Goal: Task Accomplishment & Management: Manage account settings

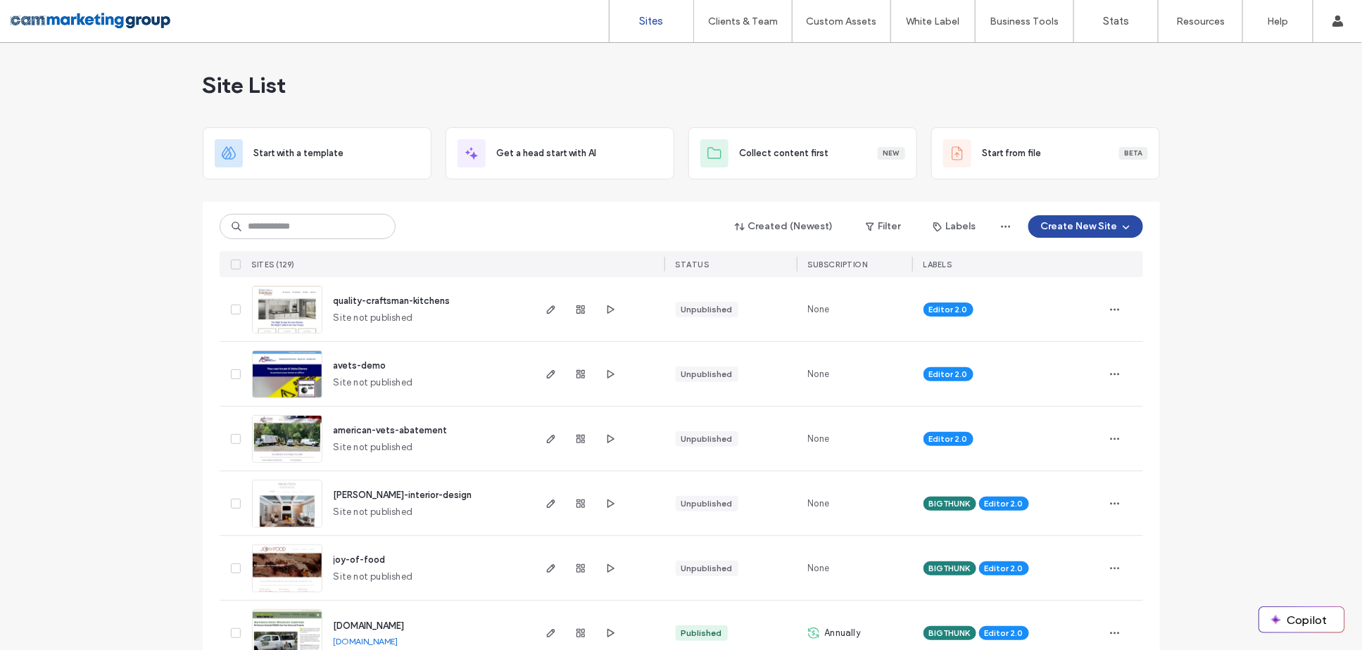
click at [283, 228] on input at bounding box center [308, 226] width 176 height 25
click at [231, 435] on span at bounding box center [236, 439] width 10 height 10
click at [231, 370] on span at bounding box center [236, 375] width 10 height 10
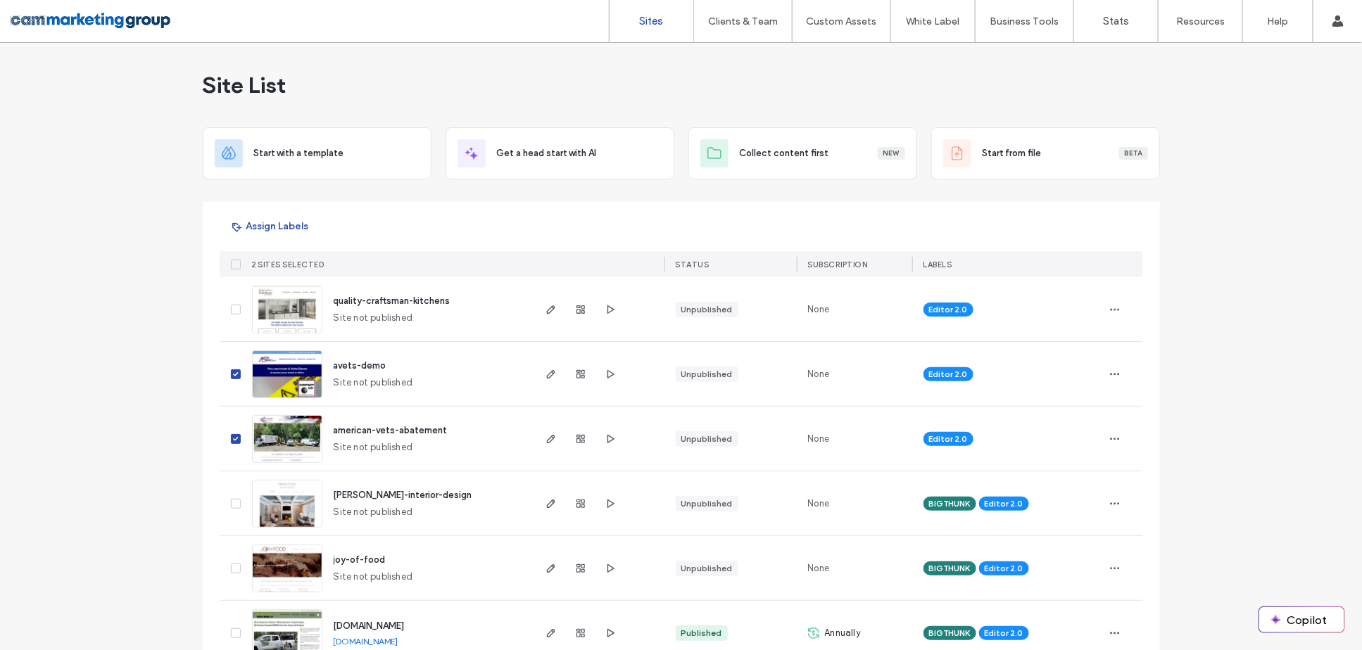
click at [231, 305] on span at bounding box center [236, 310] width 10 height 10
click at [236, 223] on icon "button" at bounding box center [236, 226] width 11 height 11
click at [426, 311] on div "BIGTHUNK" at bounding box center [408, 315] width 160 height 27
click at [460, 363] on button "Assign" at bounding box center [453, 366] width 48 height 17
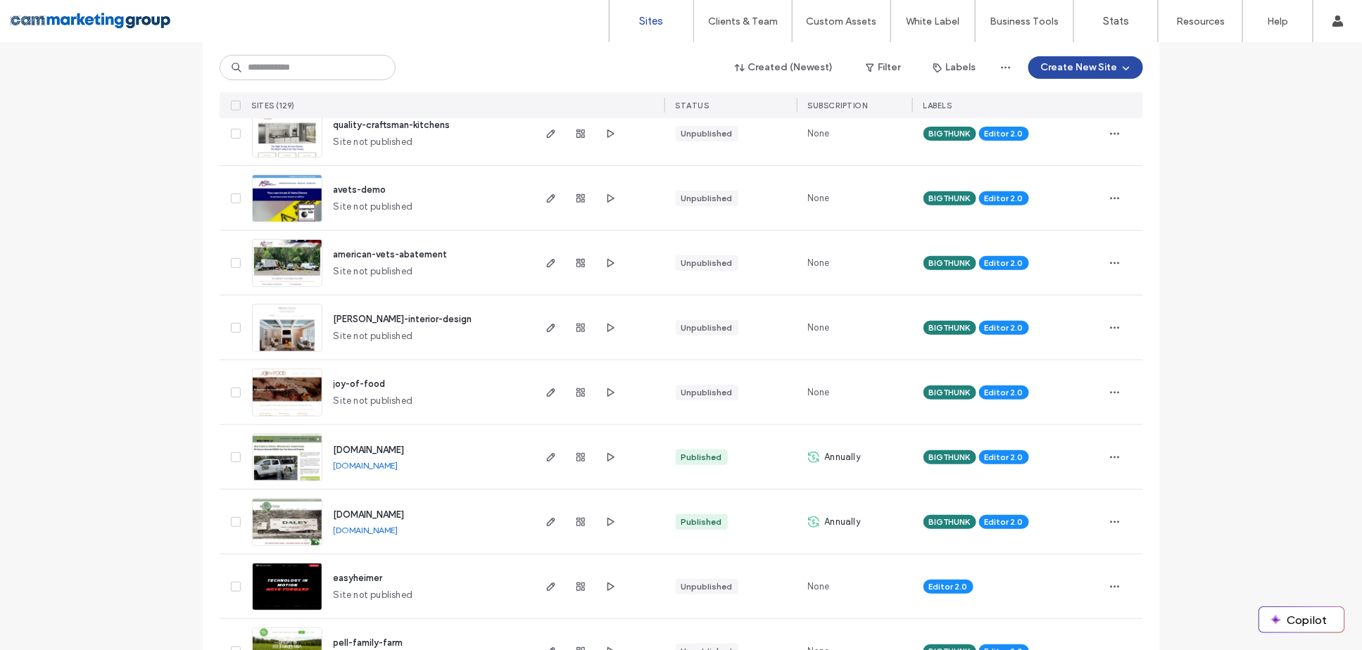
scroll to position [215, 0]
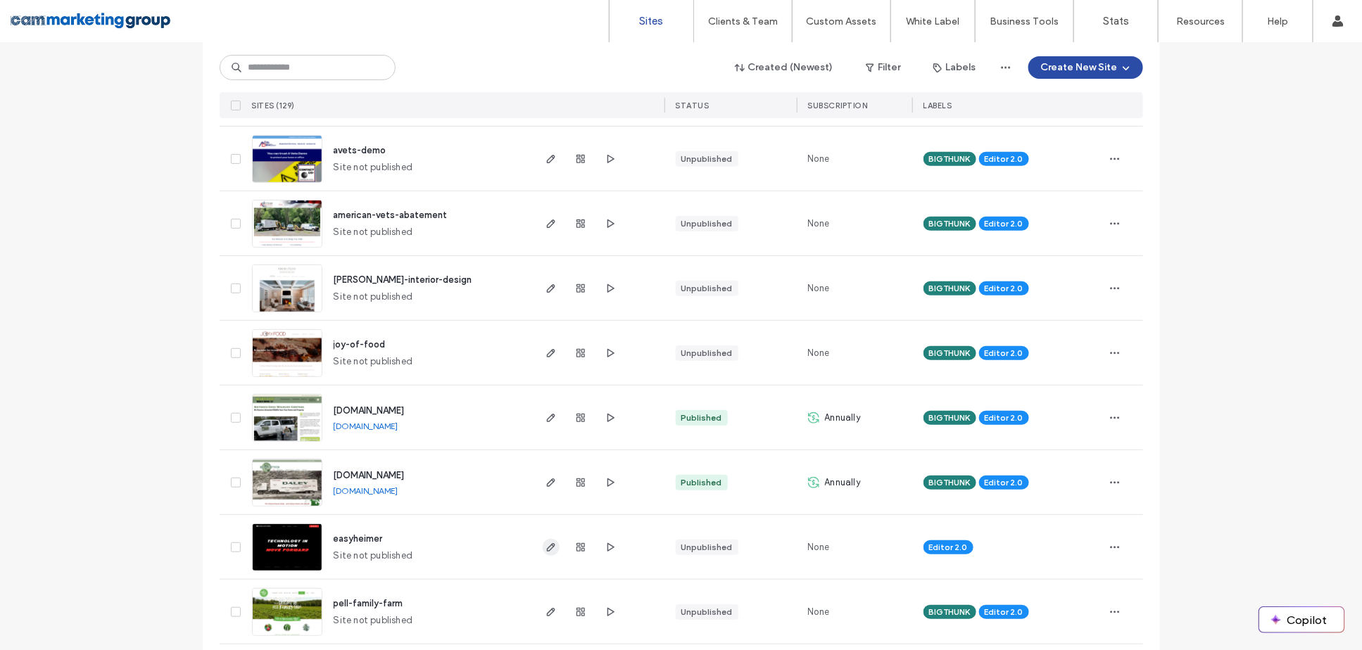
click at [546, 543] on use "button" at bounding box center [550, 547] width 8 height 8
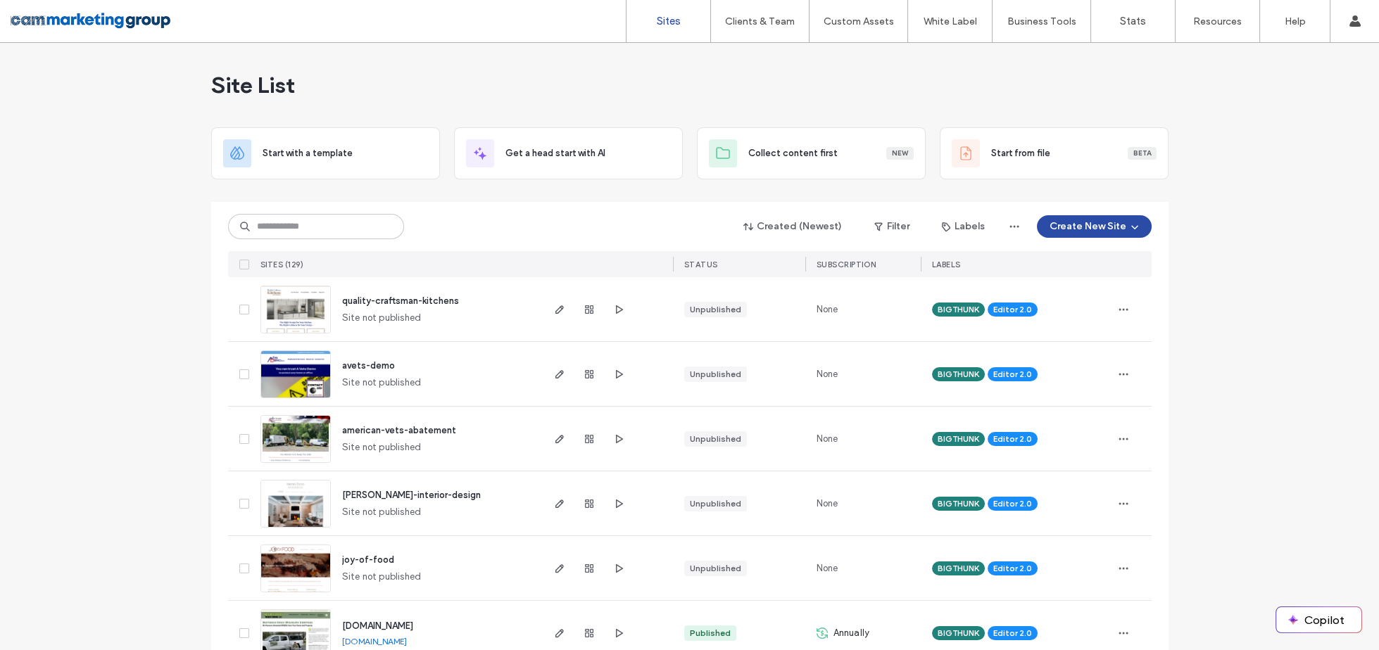
click at [348, 225] on input at bounding box center [316, 226] width 176 height 25
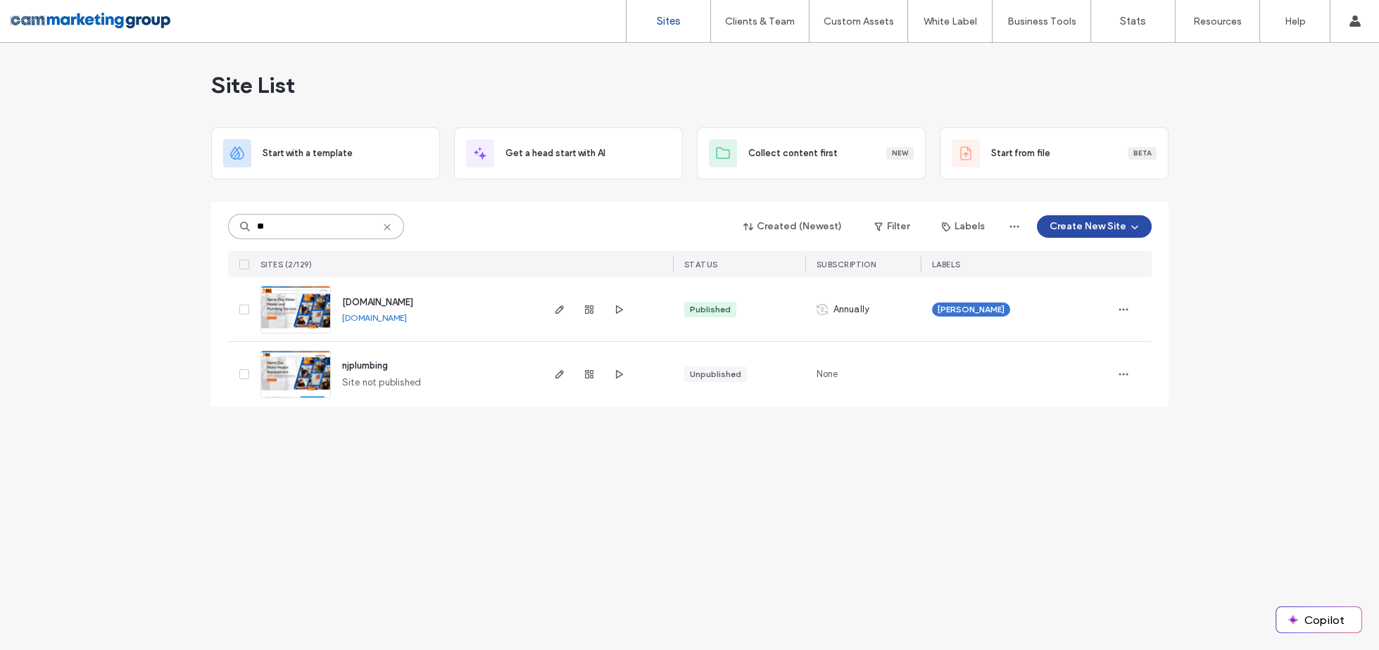
type input "**"
click at [867, 475] on div "Site List Start with a template Get a head start with AI Collect content first …" at bounding box center [689, 346] width 1379 height 607
click at [594, 303] on span "button" at bounding box center [589, 309] width 17 height 17
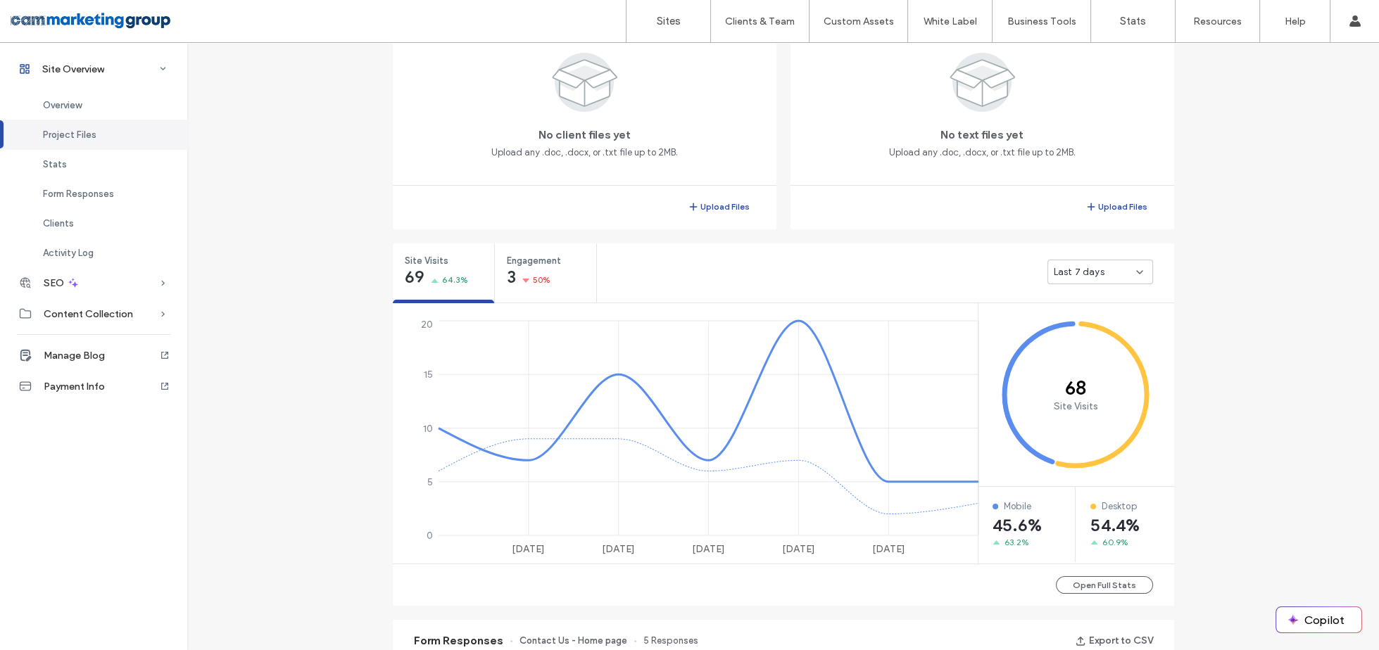
scroll to position [641, 0]
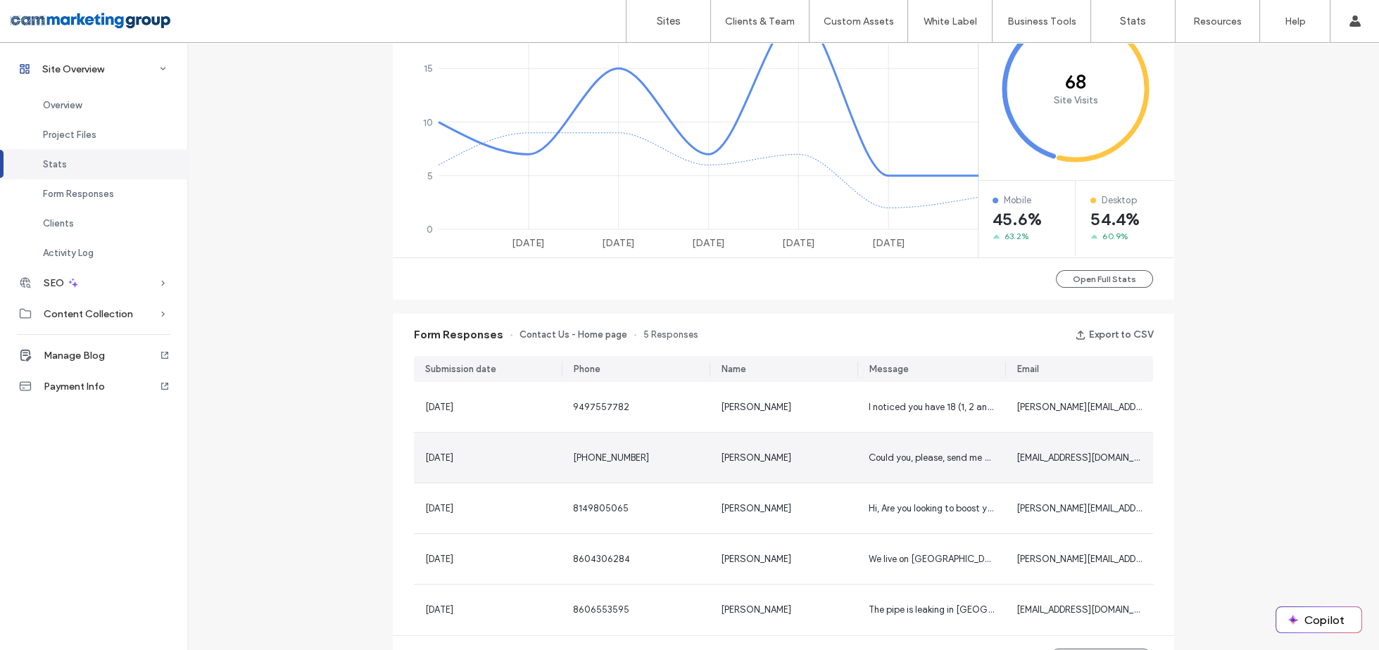
click at [1068, 459] on span "[EMAIL_ADDRESS][DOMAIN_NAME]" at bounding box center [1088, 458] width 144 height 11
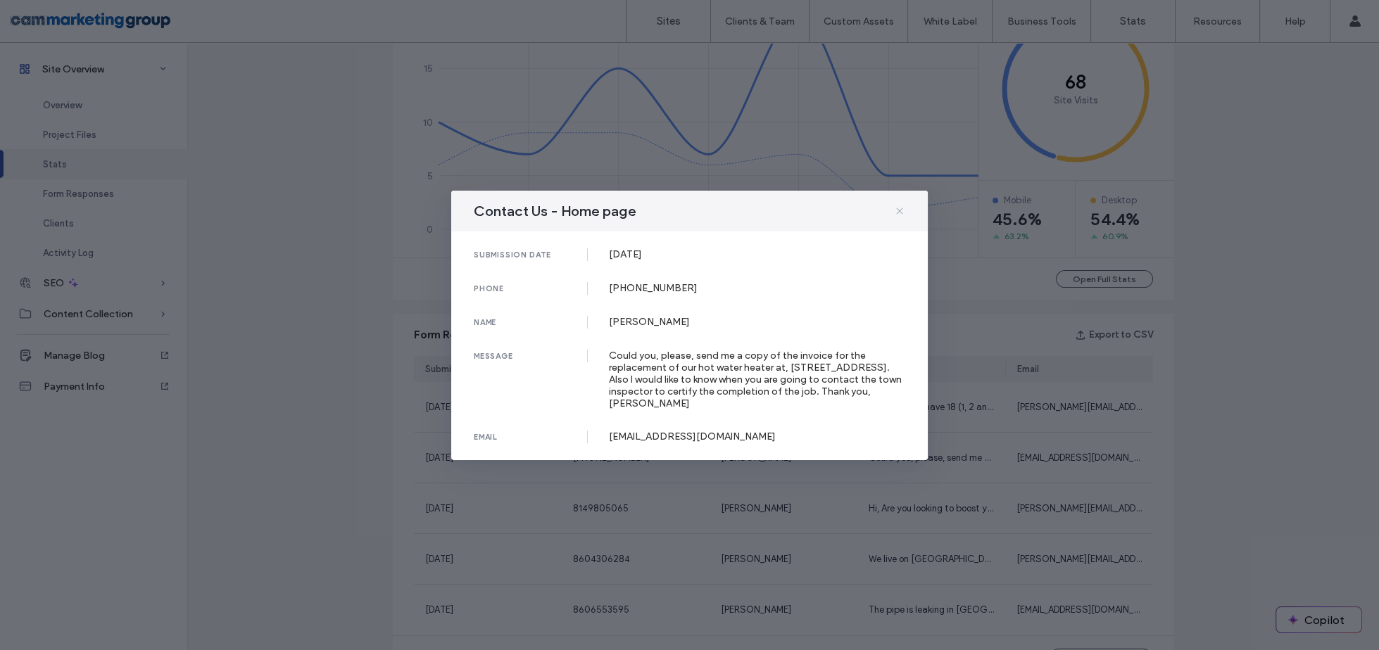
click at [896, 208] on icon at bounding box center [899, 211] width 11 height 11
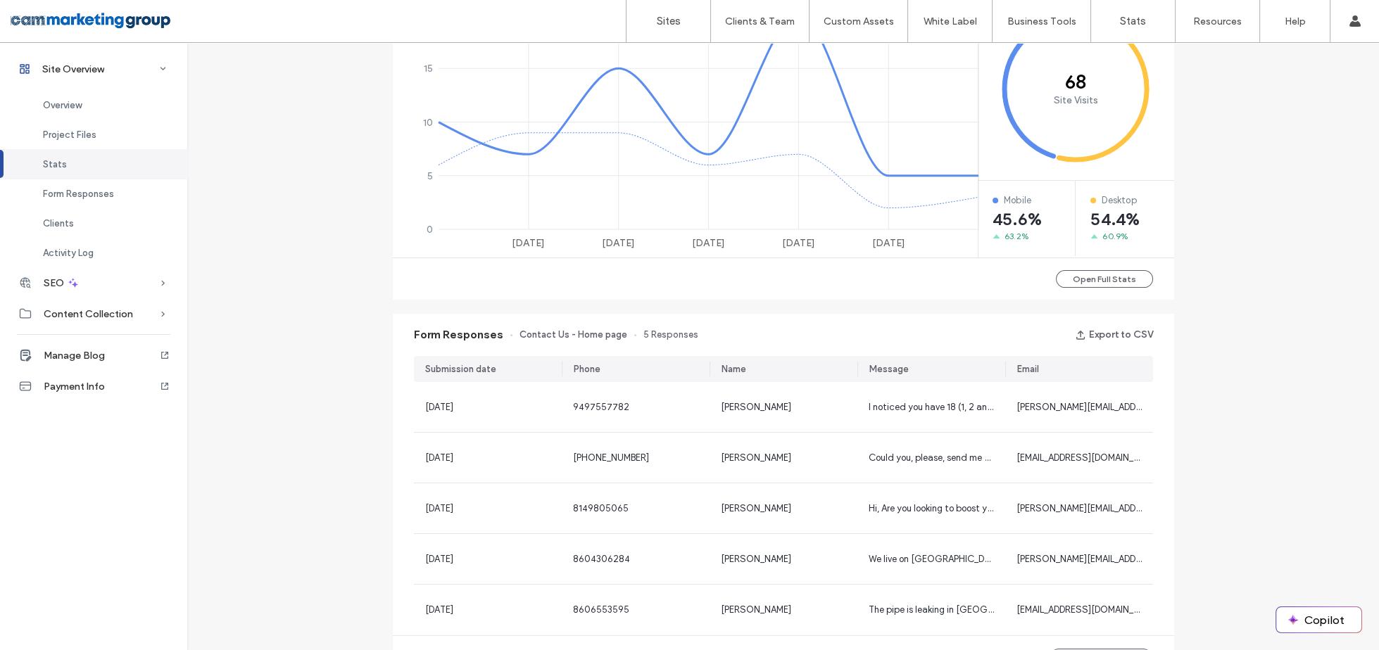
scroll to position [651, 0]
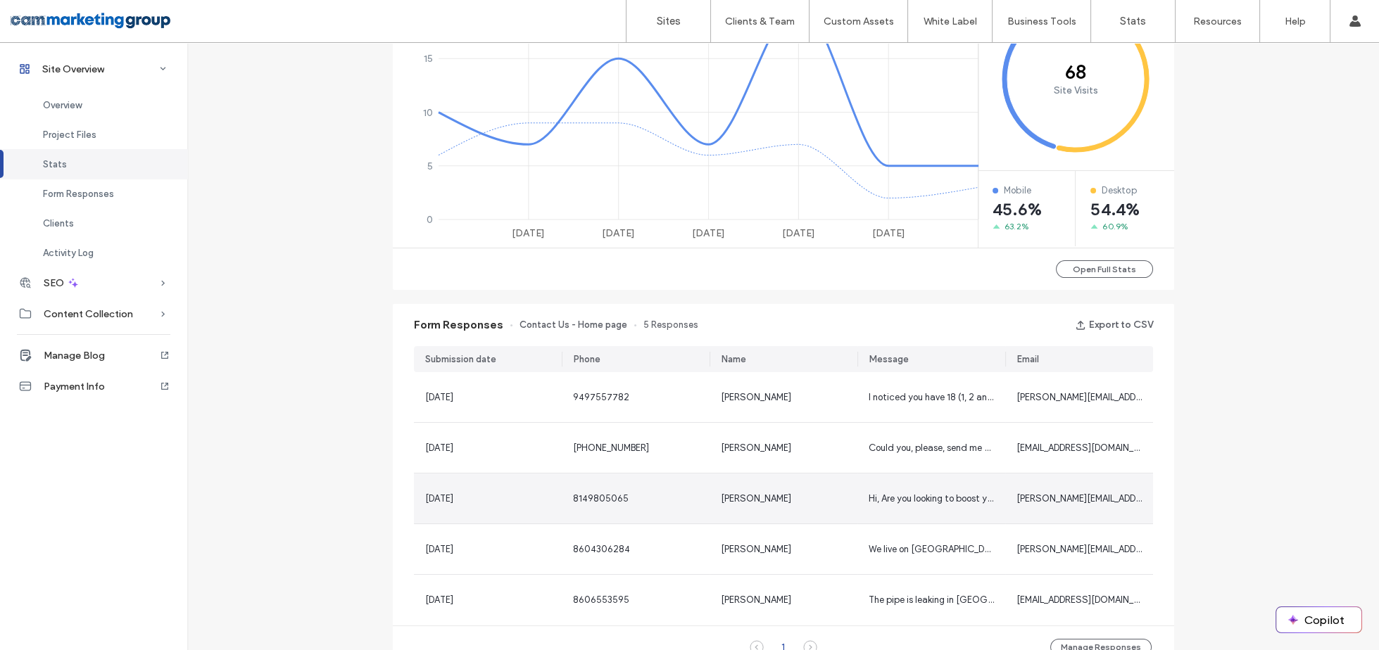
click at [1080, 498] on span "[PERSON_NAME][EMAIL_ADDRESS][DOMAIN_NAME]" at bounding box center [1123, 498] width 214 height 11
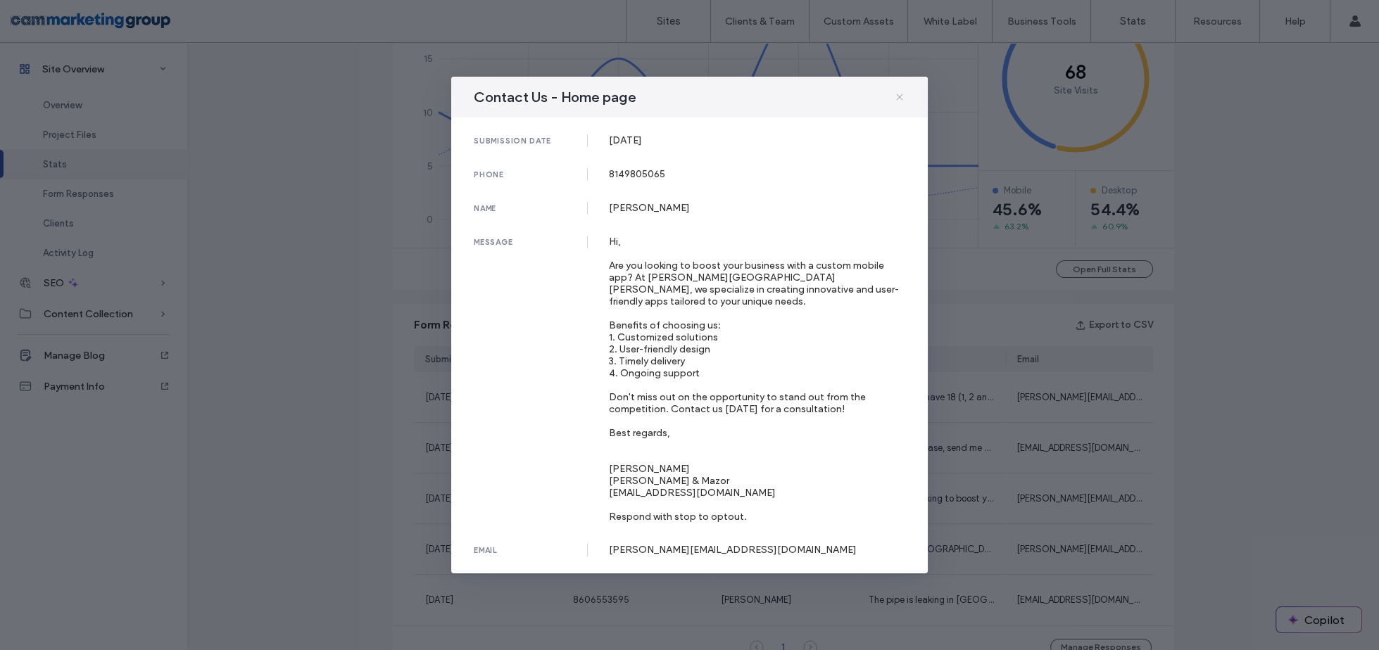
click at [898, 95] on icon at bounding box center [899, 97] width 11 height 11
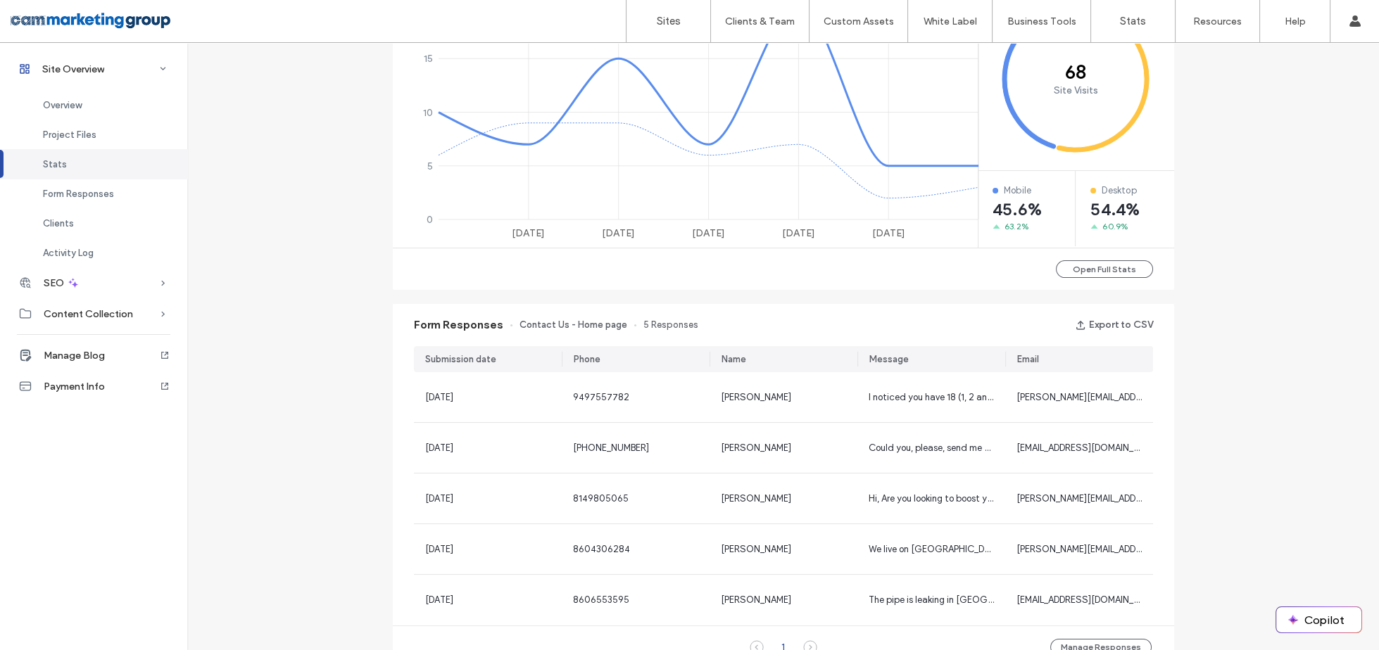
scroll to position [0, 0]
